Goal: Transaction & Acquisition: Download file/media

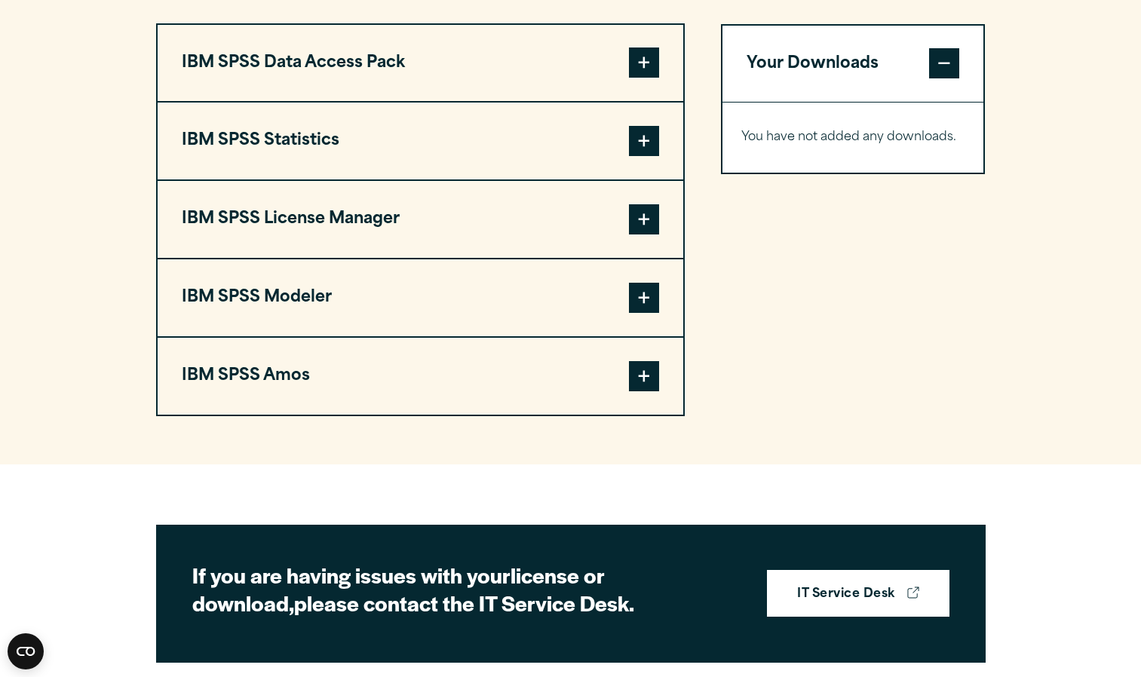
scroll to position [1184, 0]
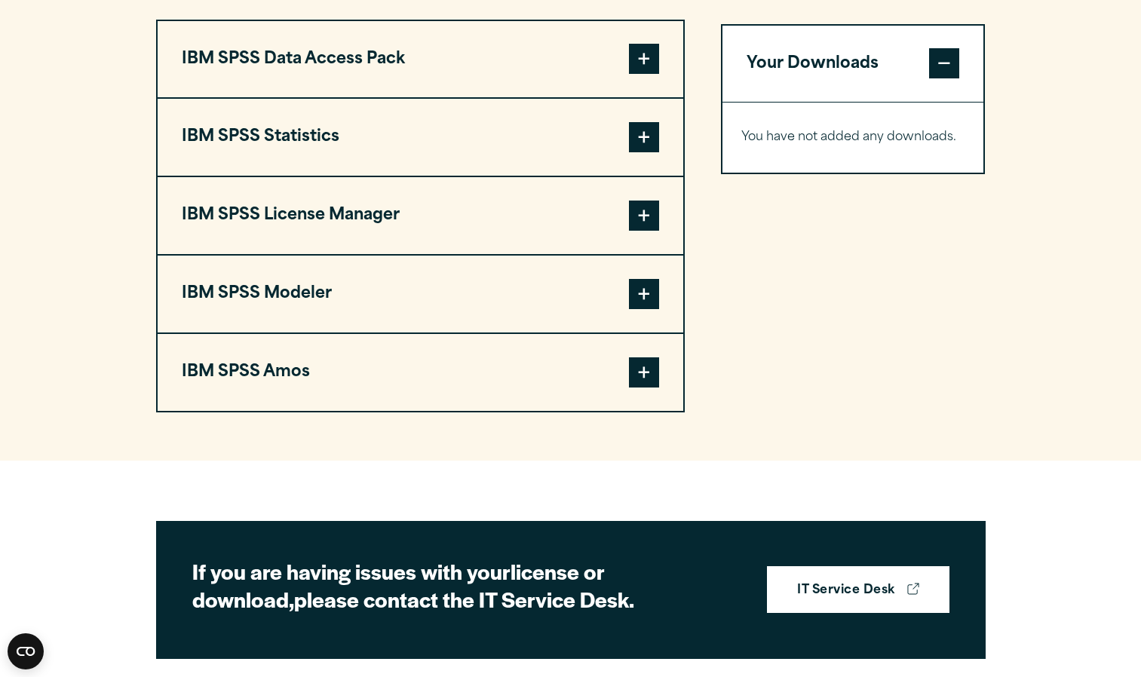
click at [630, 152] on span at bounding box center [644, 137] width 30 height 30
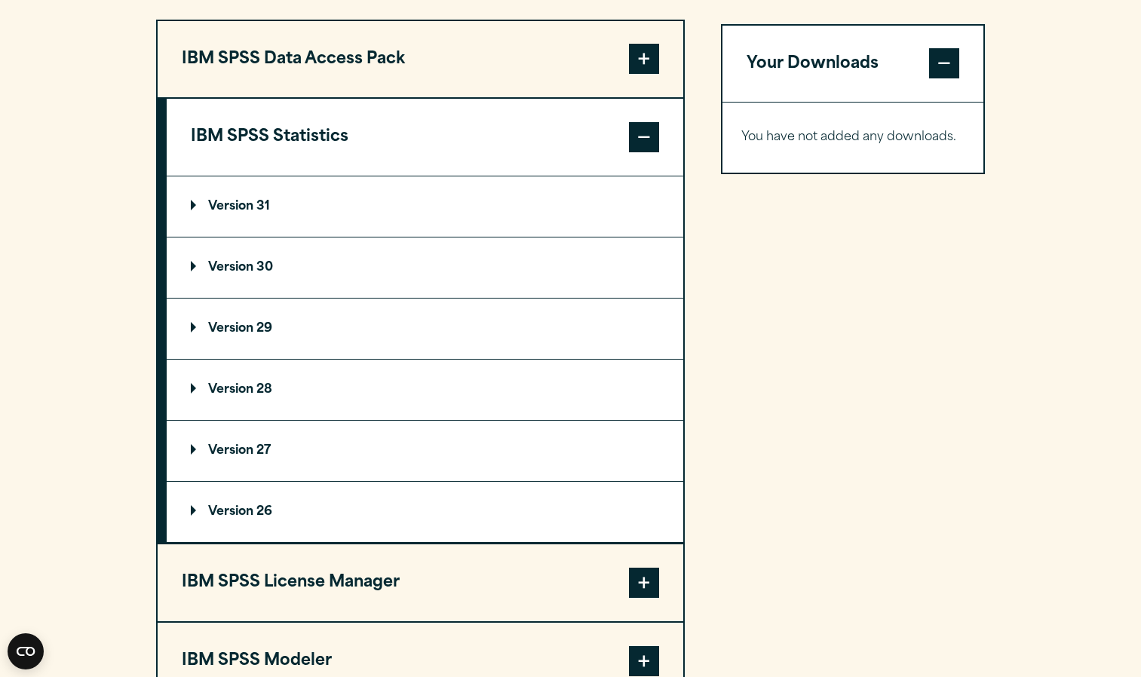
click at [616, 237] on summary "Version 31" at bounding box center [425, 207] width 517 height 60
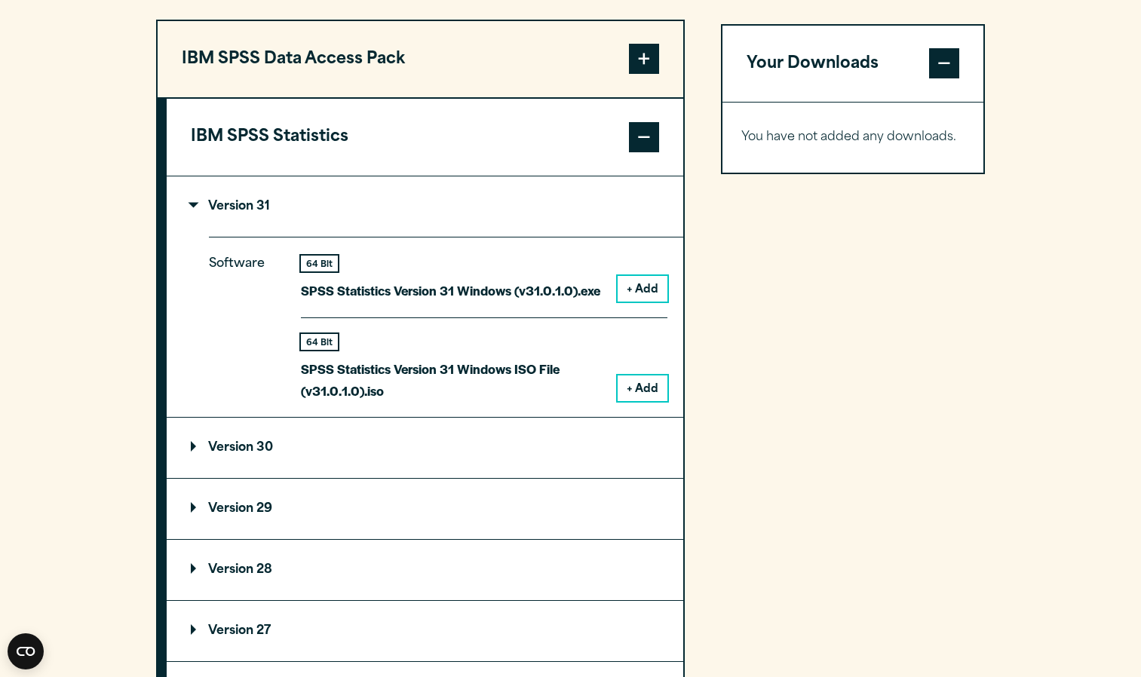
click at [649, 302] on button "+ Add" at bounding box center [643, 289] width 50 height 26
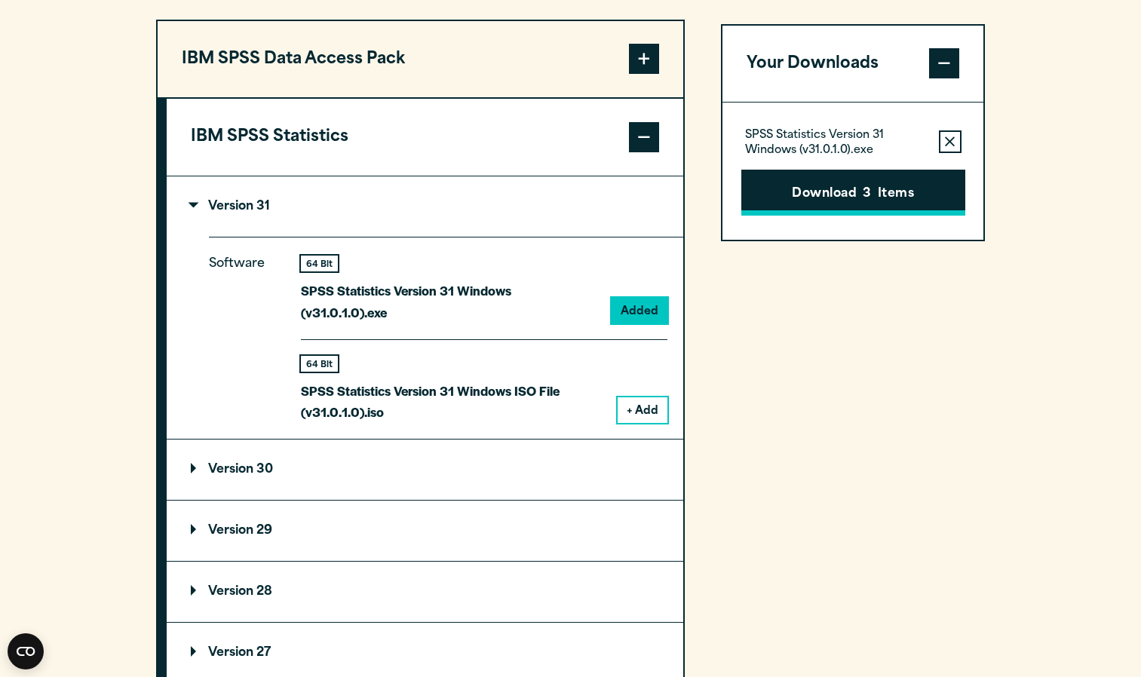
click at [871, 204] on span "3" at bounding box center [867, 195] width 8 height 20
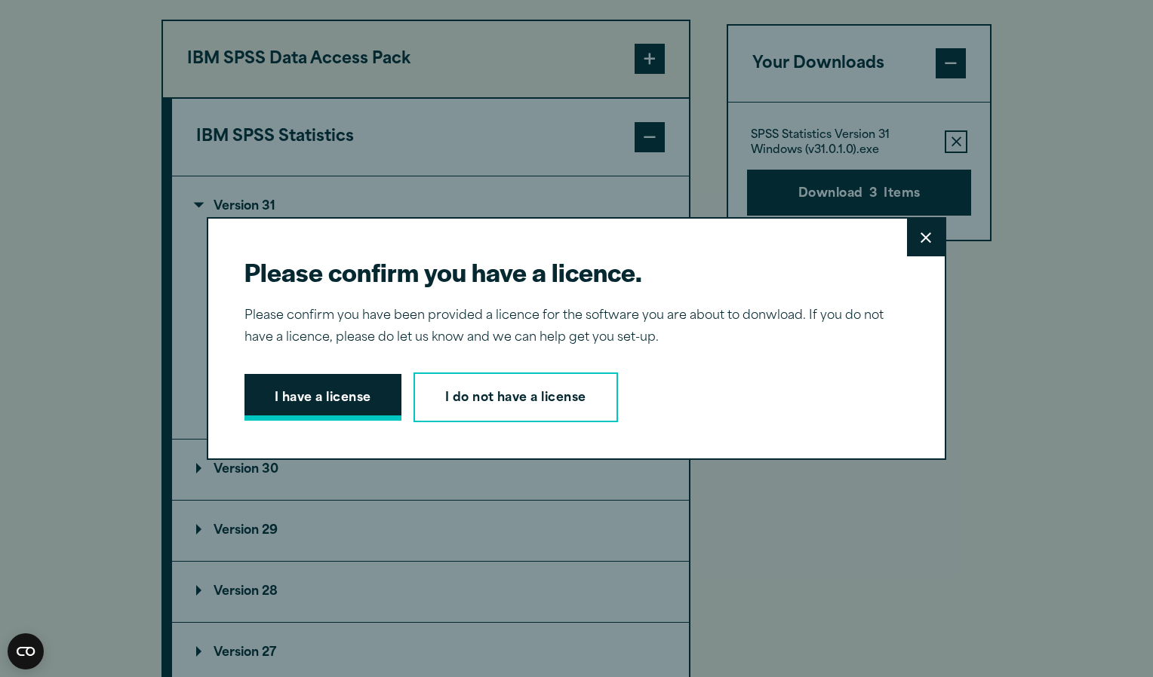
click at [342, 394] on button "I have a license" at bounding box center [322, 397] width 157 height 47
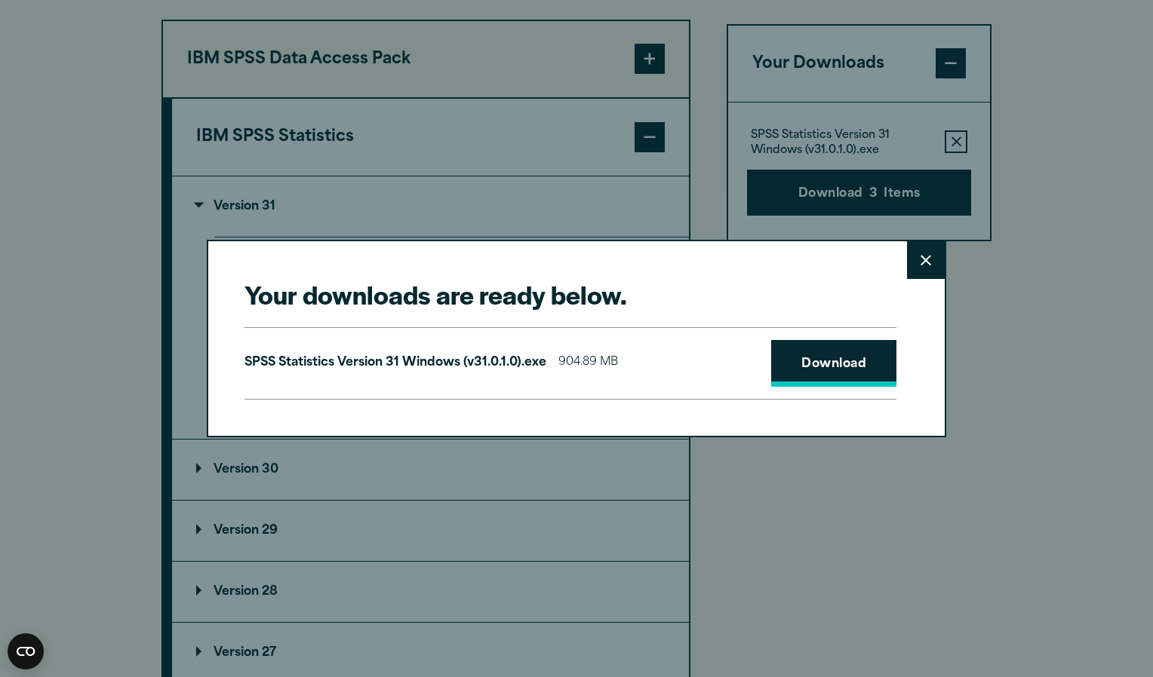
click at [818, 366] on link "Download" at bounding box center [833, 363] width 125 height 47
click at [825, 542] on div "Your downloads are ready below. Close SPSS Statistics Version 31 Windows (v31.0…" at bounding box center [576, 338] width 1153 height 677
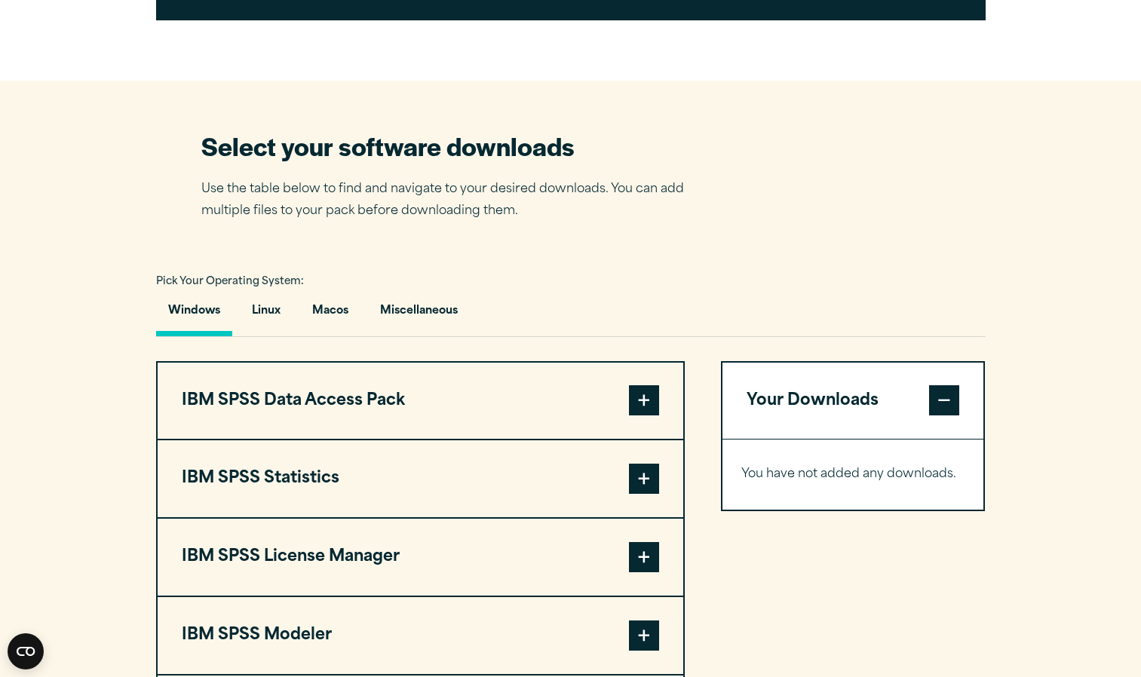
scroll to position [870, 0]
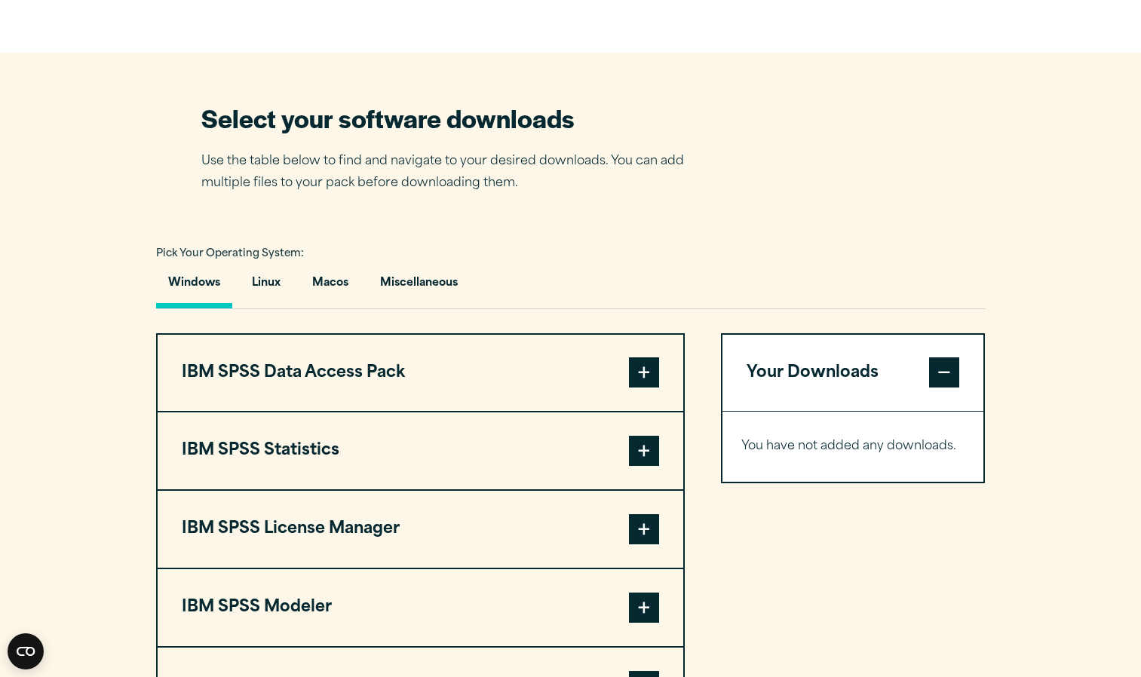
click at [628, 482] on button "IBM SPSS Statistics" at bounding box center [421, 451] width 526 height 77
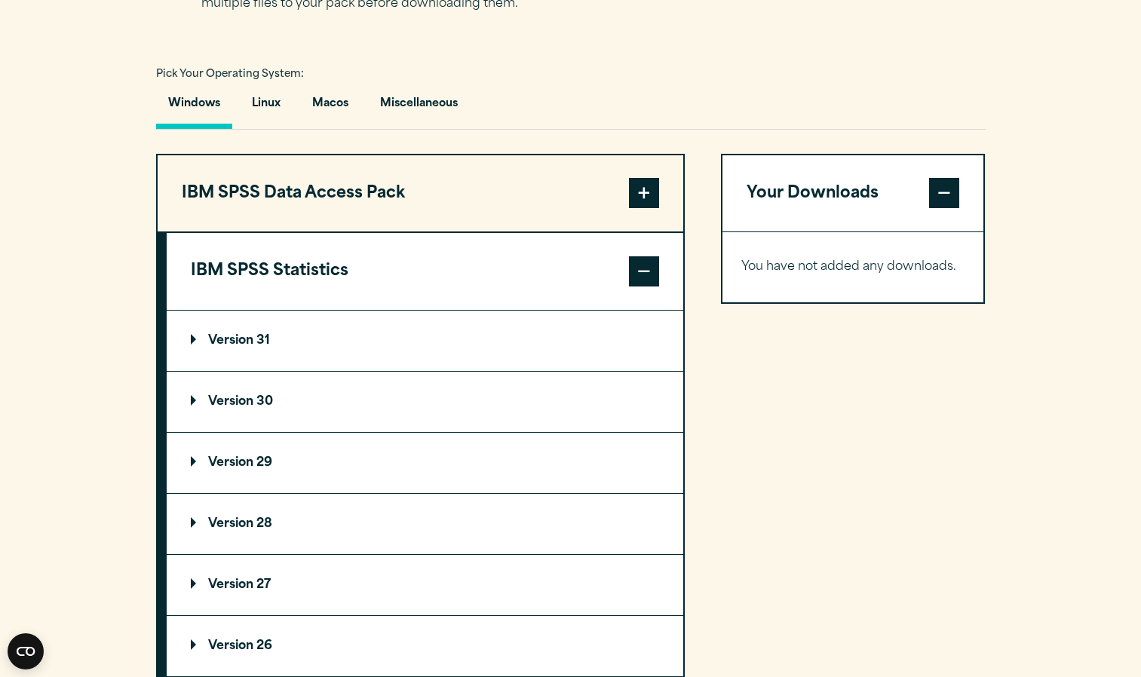
scroll to position [1056, 0]
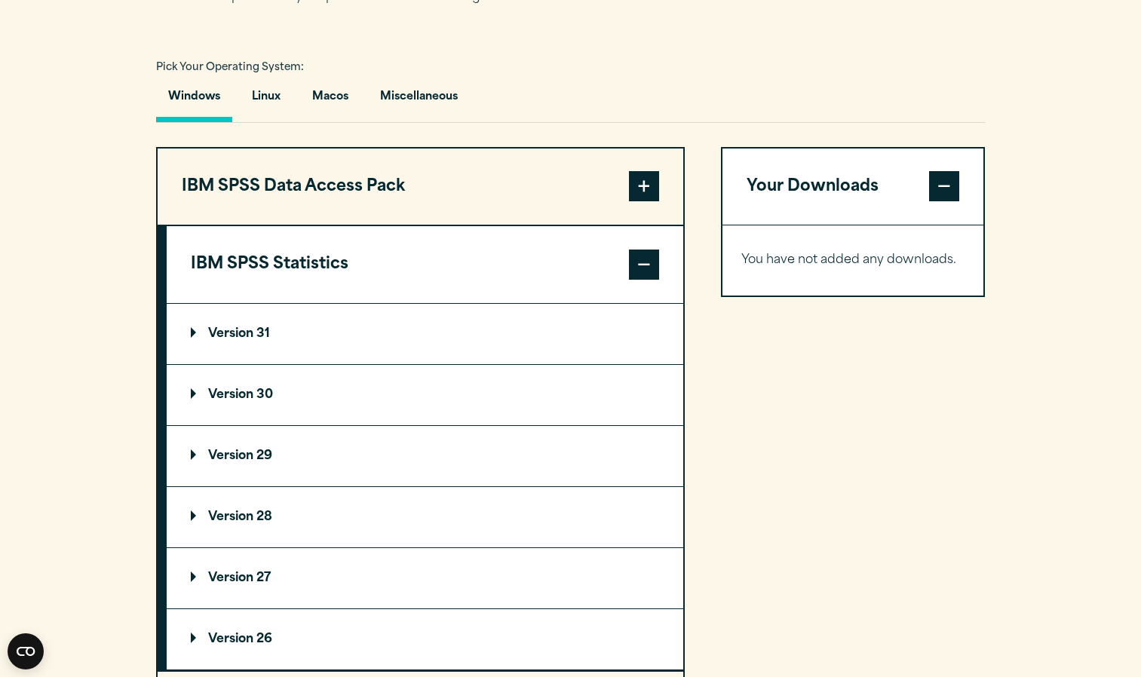
click at [567, 364] on summary "Version 31" at bounding box center [425, 334] width 517 height 60
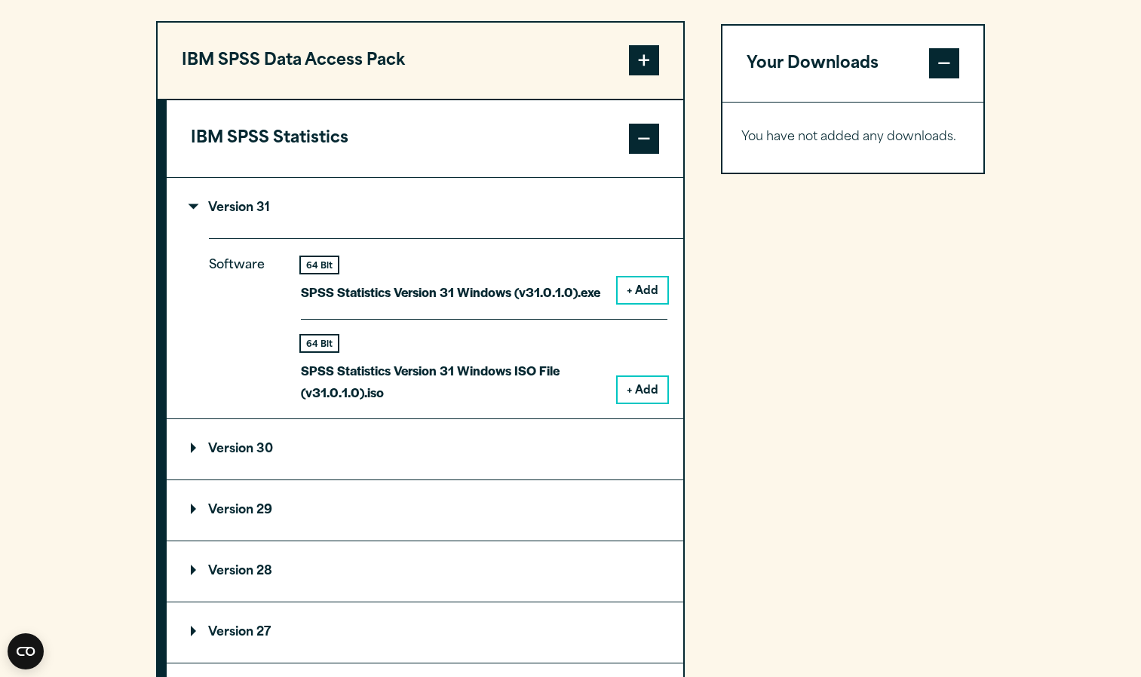
scroll to position [1185, 0]
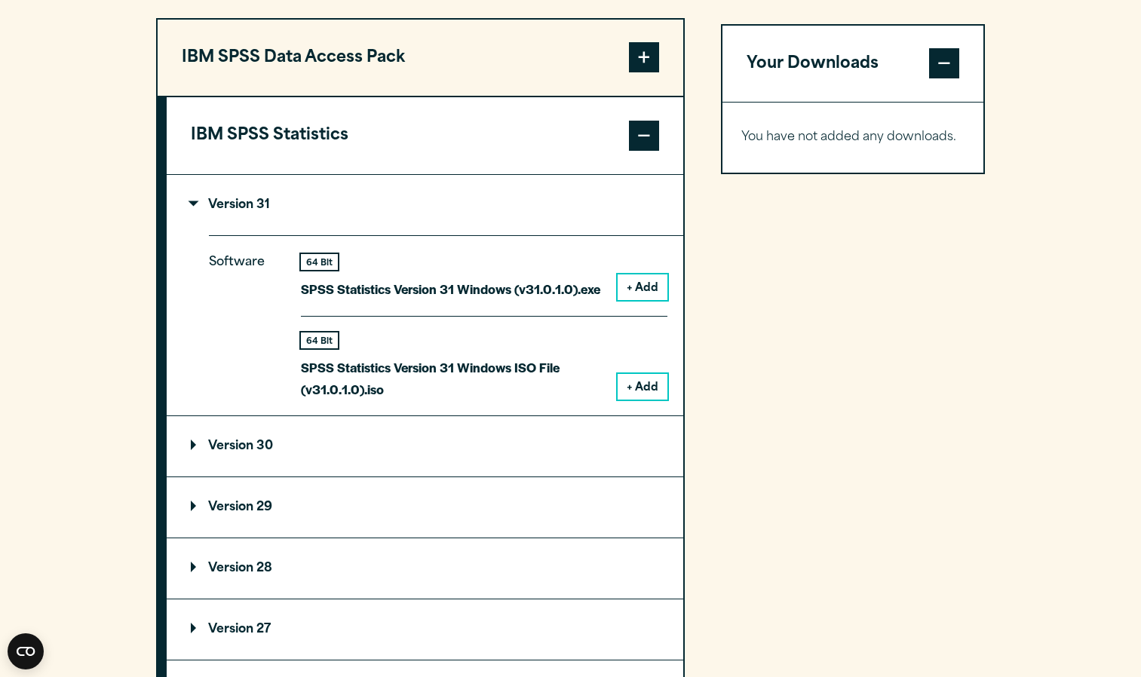
click at [646, 300] on button "+ Add" at bounding box center [643, 288] width 50 height 26
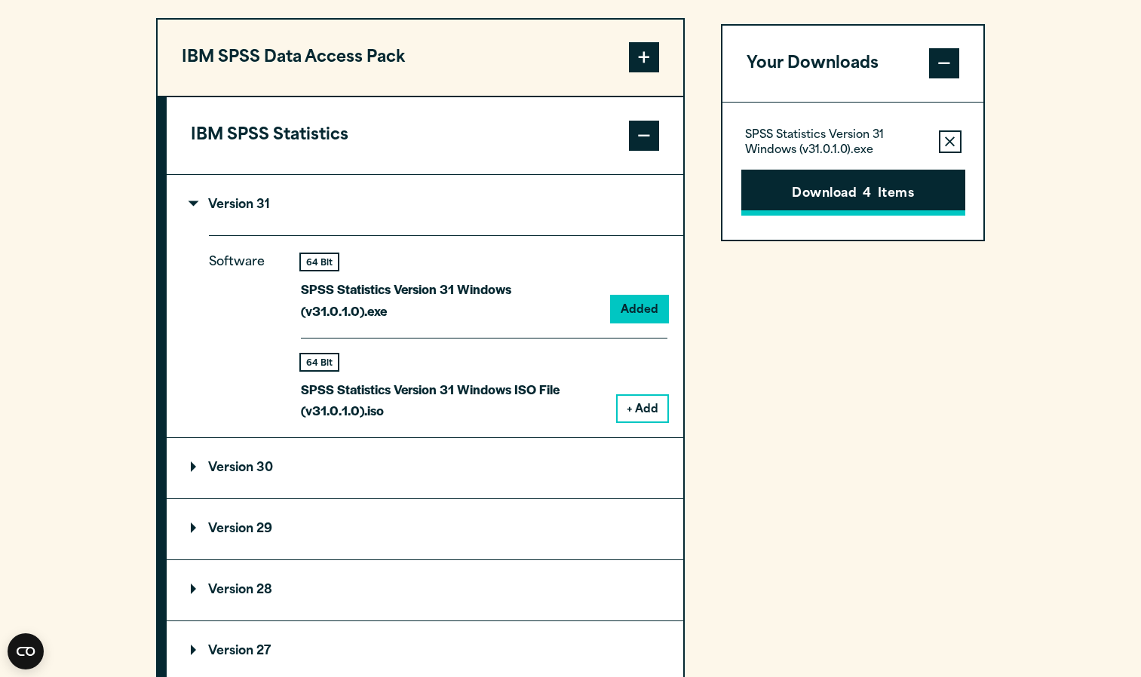
click at [931, 217] on button "Download 4 Items" at bounding box center [854, 193] width 224 height 47
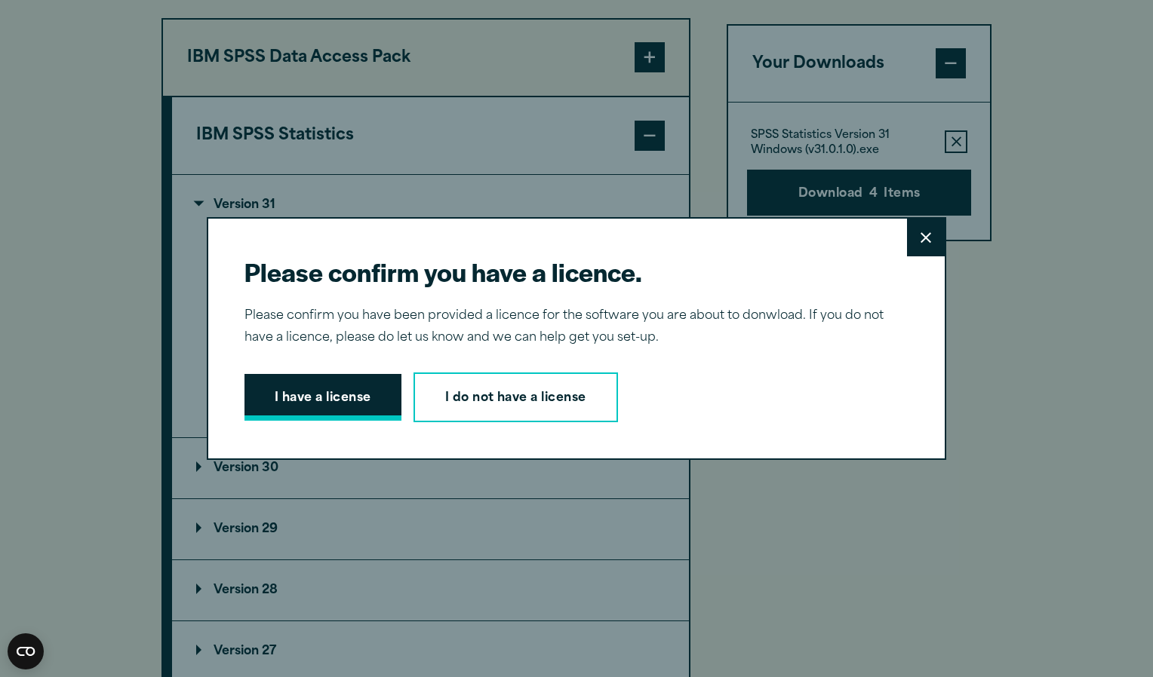
click at [349, 399] on button "I have a license" at bounding box center [322, 397] width 157 height 47
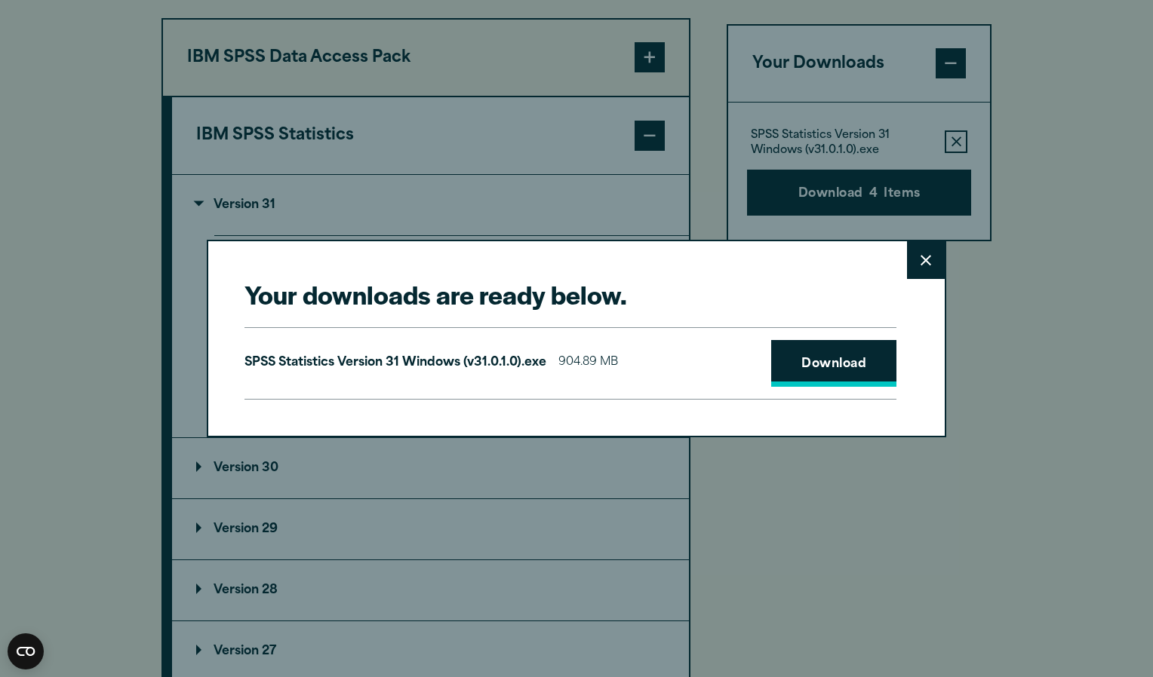
click at [849, 365] on link "Download" at bounding box center [833, 363] width 125 height 47
click at [1098, 166] on div "Your downloads are ready below. Close SPSS Statistics Version 31 Windows (v31.0…" at bounding box center [576, 338] width 1153 height 677
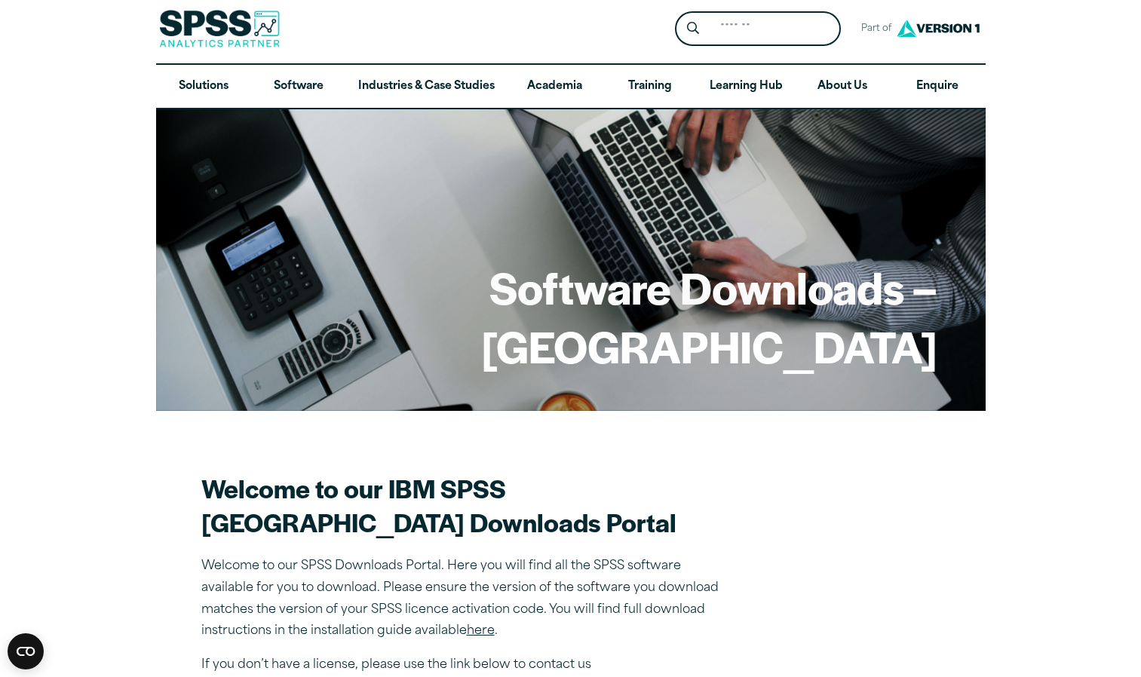
scroll to position [0, 0]
